Goal: Information Seeking & Learning: Learn about a topic

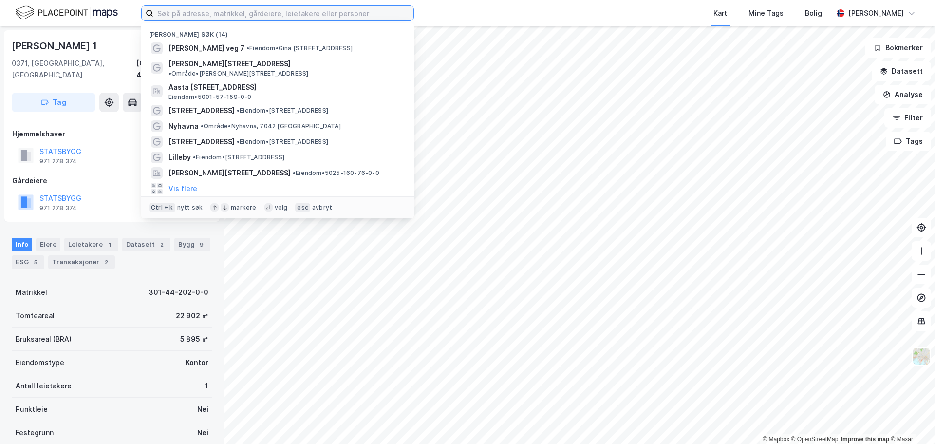
click at [322, 15] on input at bounding box center [283, 13] width 260 height 15
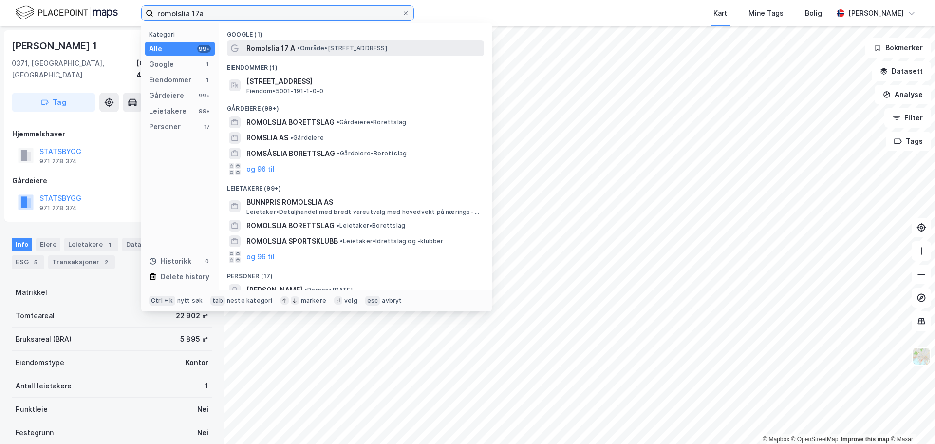
type input "romolslia 17a"
click at [354, 48] on span "• Område • [STREET_ADDRESS]" at bounding box center [342, 48] width 90 height 8
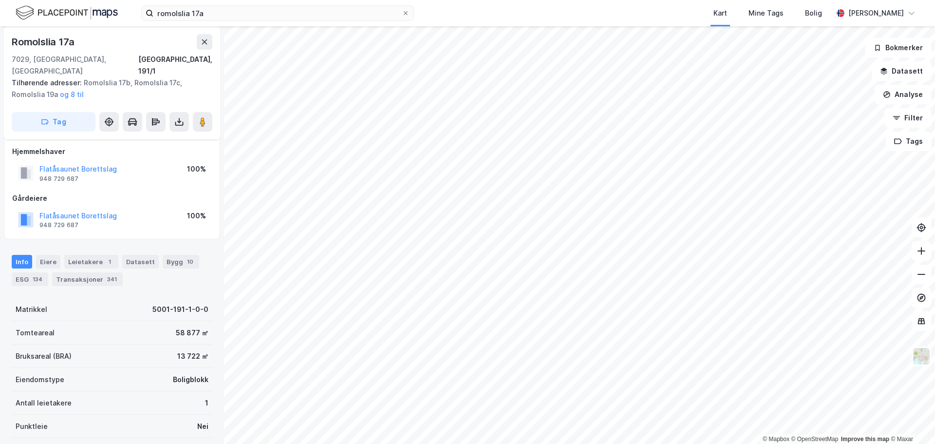
scroll to position [6, 0]
click at [0, 0] on button "Flatåsaunet Borettslag" at bounding box center [0, 0] width 0 height 0
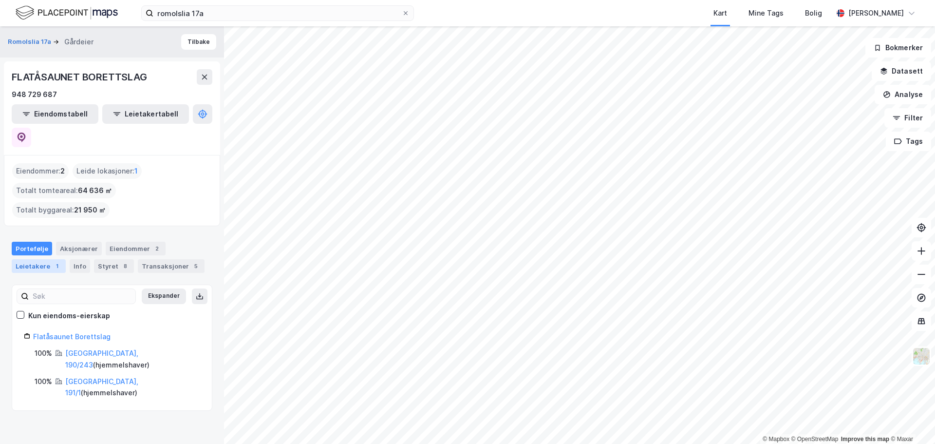
click at [38, 259] on div "Leietakere 1" at bounding box center [39, 266] width 54 height 14
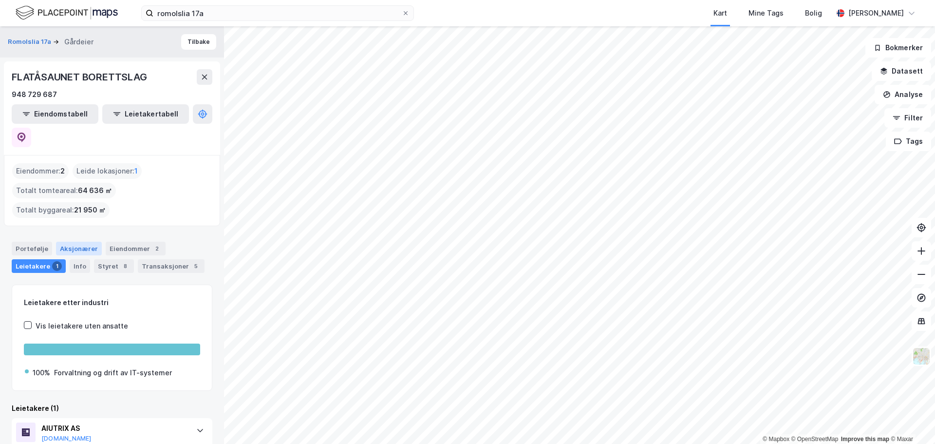
click at [77, 242] on div "Aksjonærer" at bounding box center [79, 249] width 46 height 14
